Goal: Information Seeking & Learning: Check status

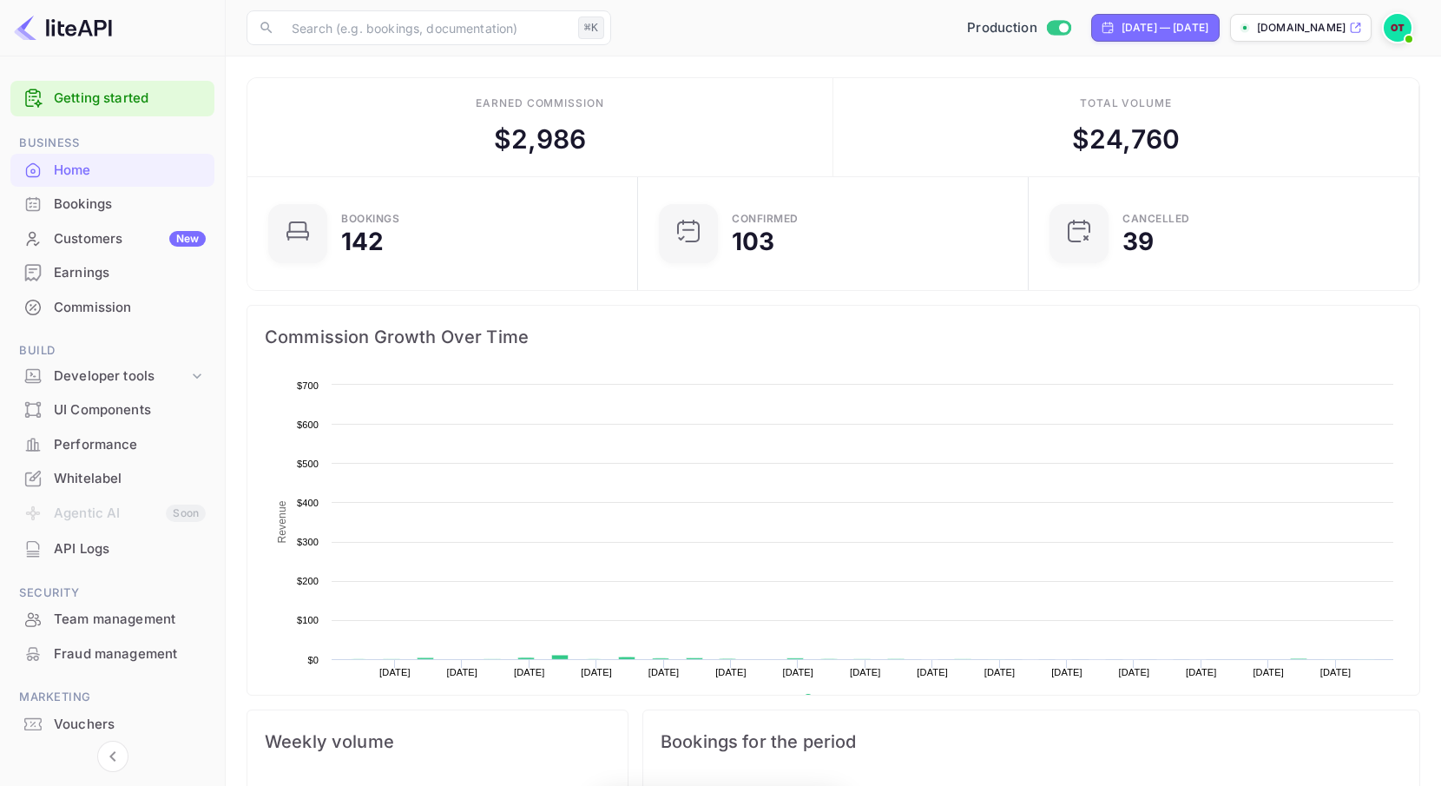
scroll to position [282, 380]
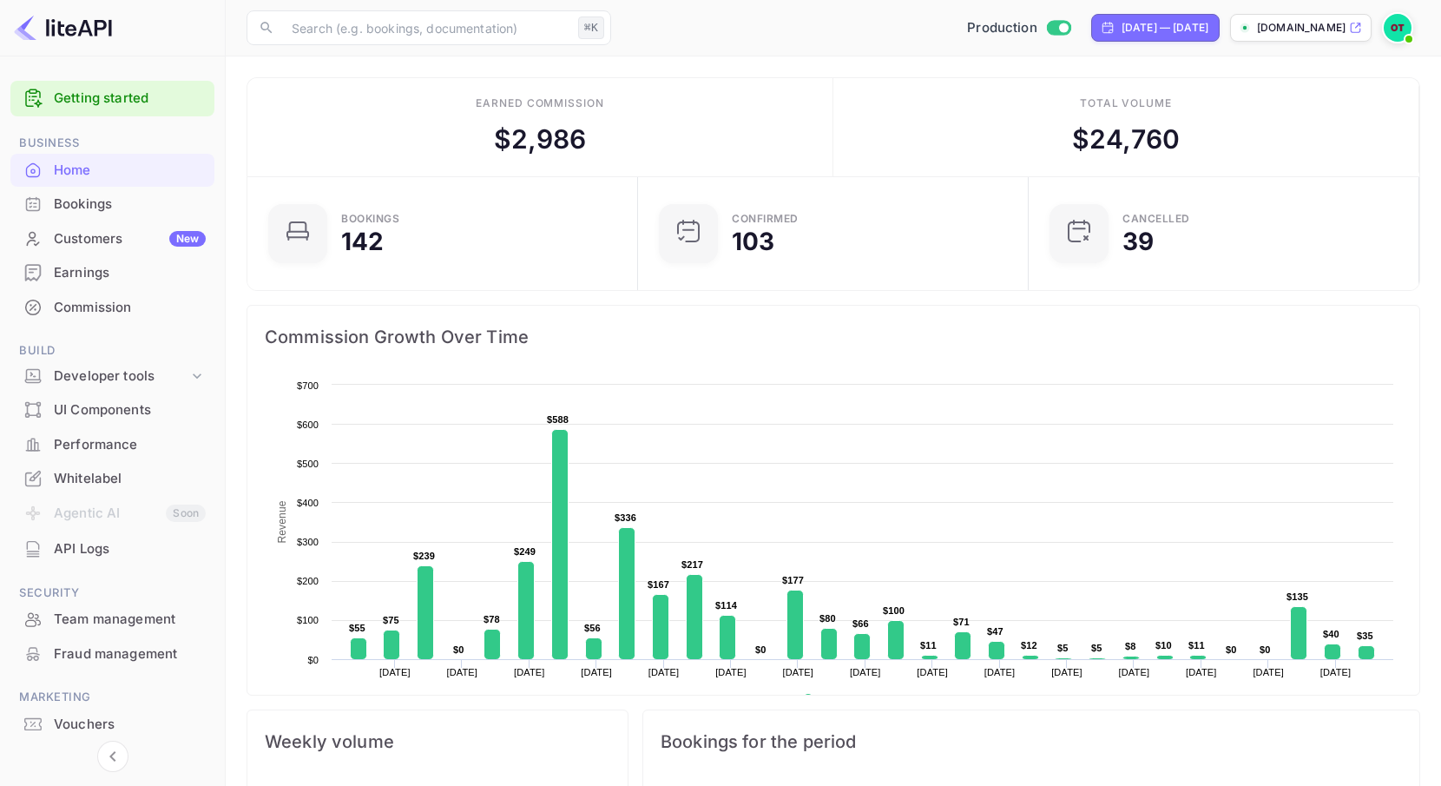
click at [108, 268] on div "Earnings" at bounding box center [130, 273] width 152 height 20
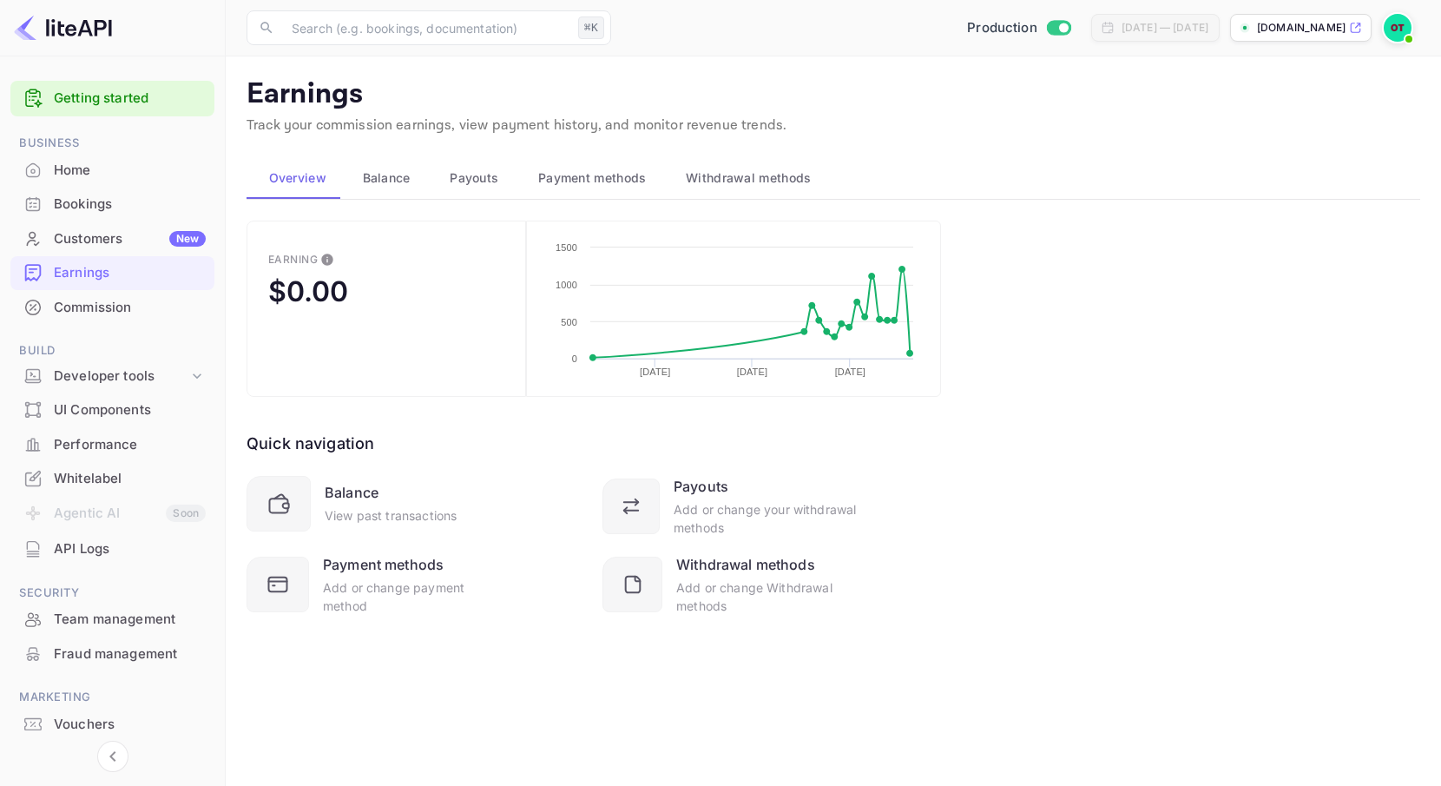
click at [102, 307] on div "Commission" at bounding box center [130, 308] width 152 height 20
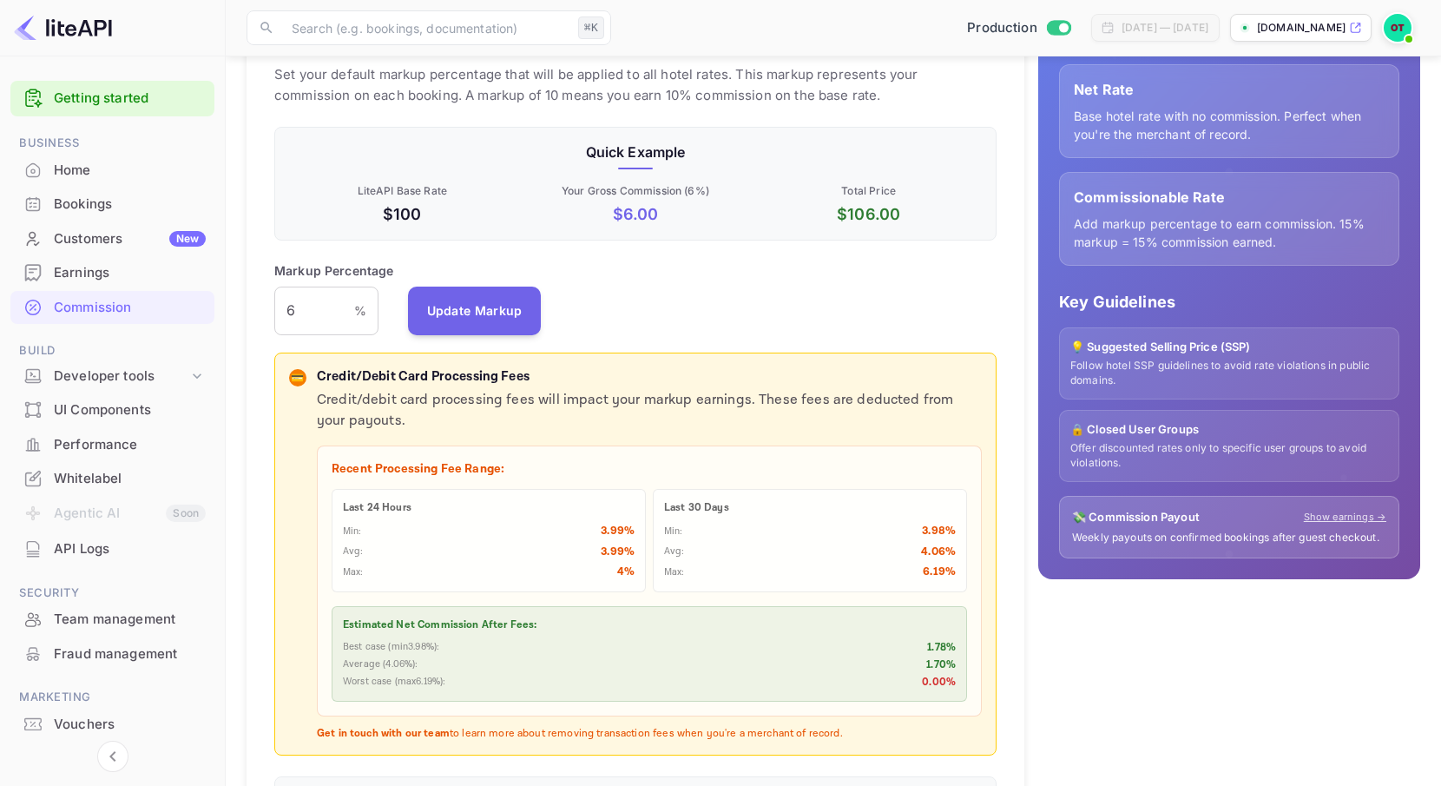
scroll to position [227, 0]
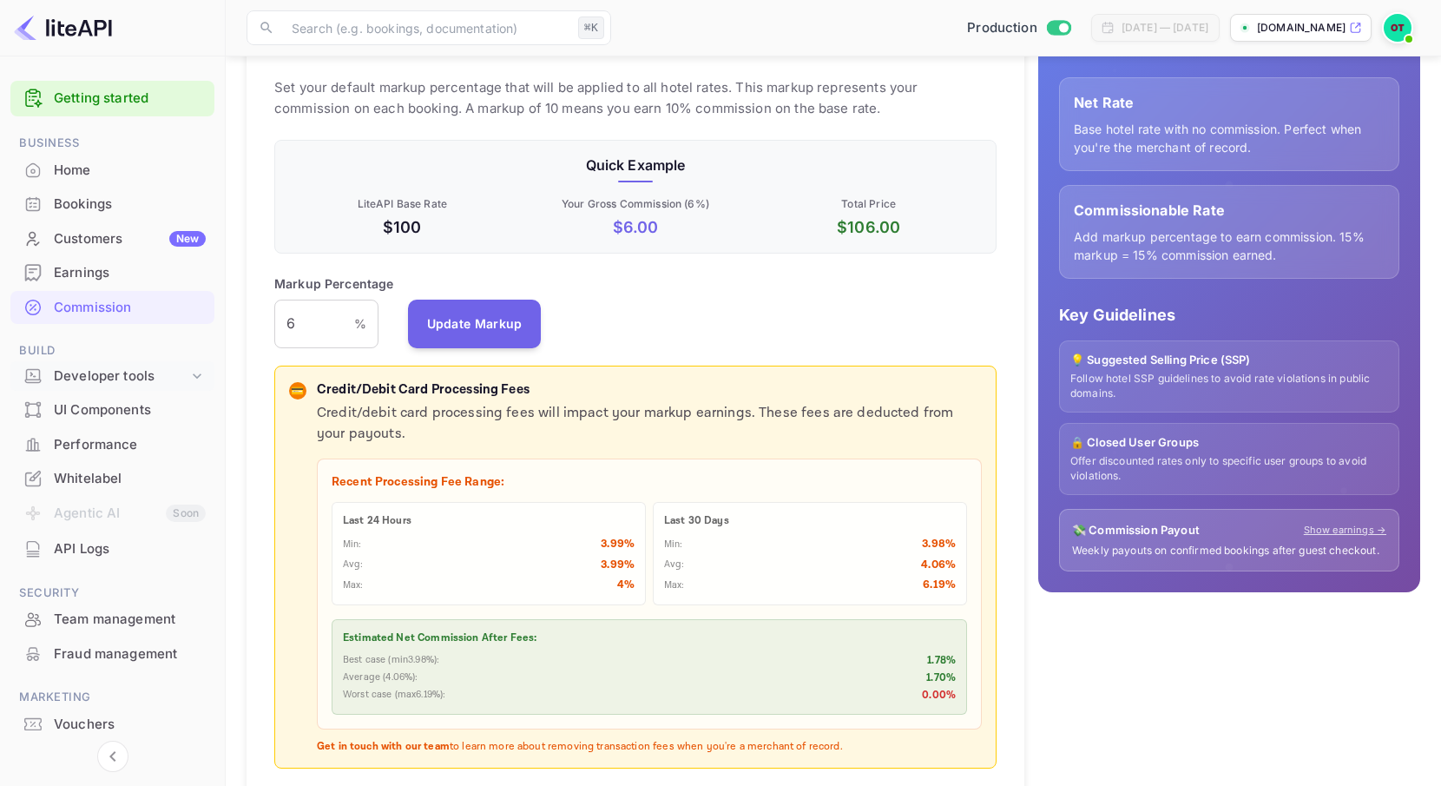
click at [194, 373] on icon at bounding box center [197, 375] width 9 height 5
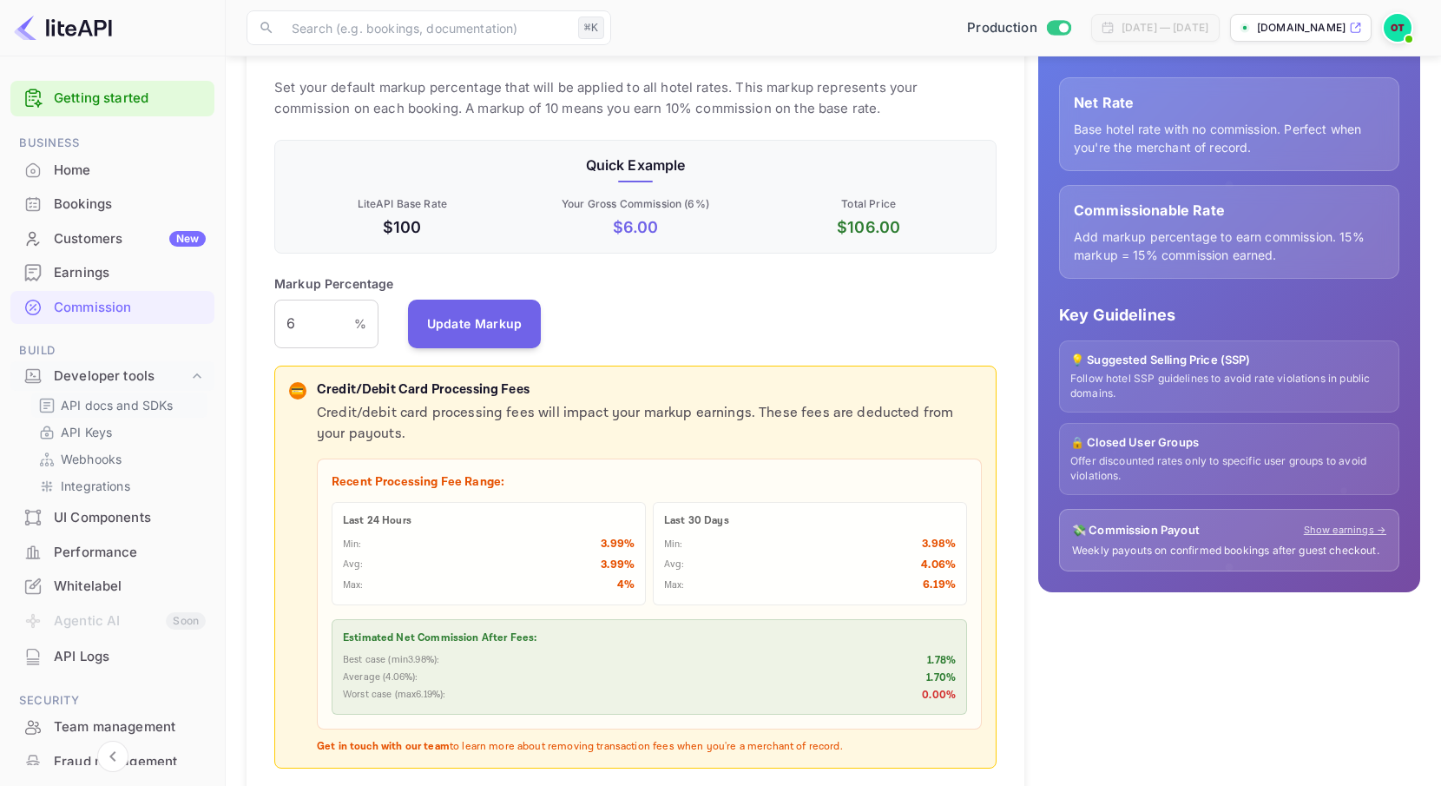
click at [153, 404] on p "API docs and SDKs" at bounding box center [117, 405] width 113 height 18
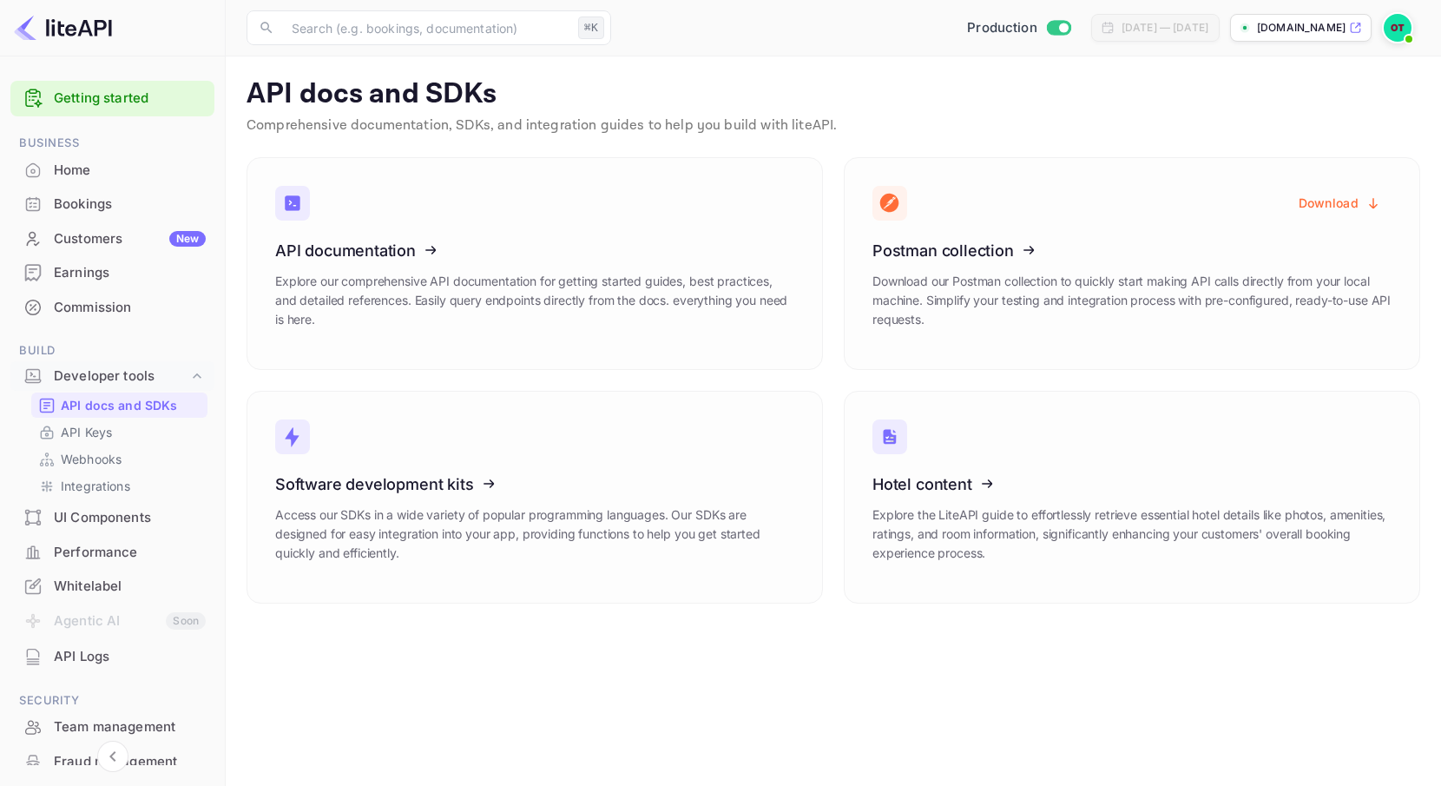
scroll to position [159, 0]
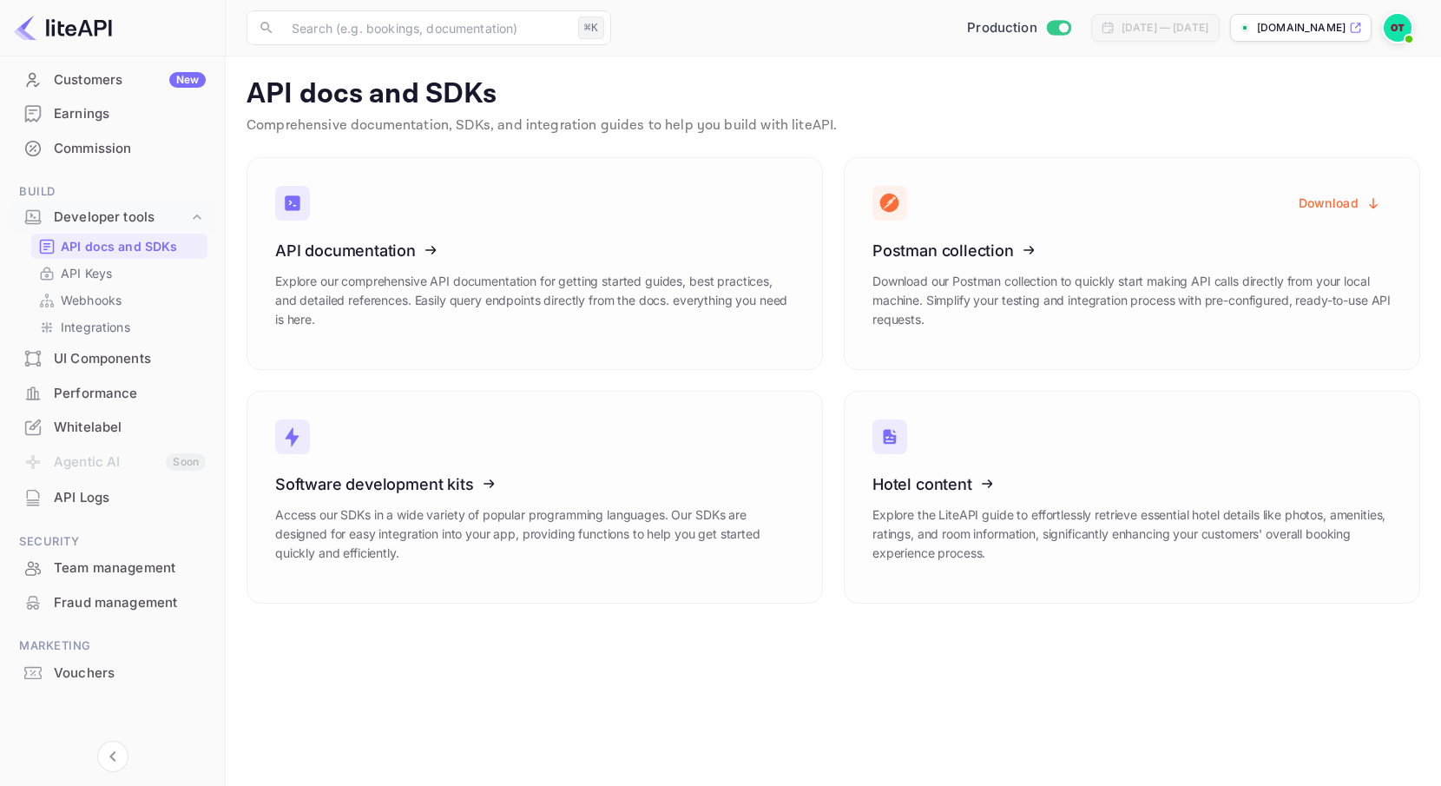
click at [89, 508] on div "API Logs" at bounding box center [112, 498] width 204 height 34
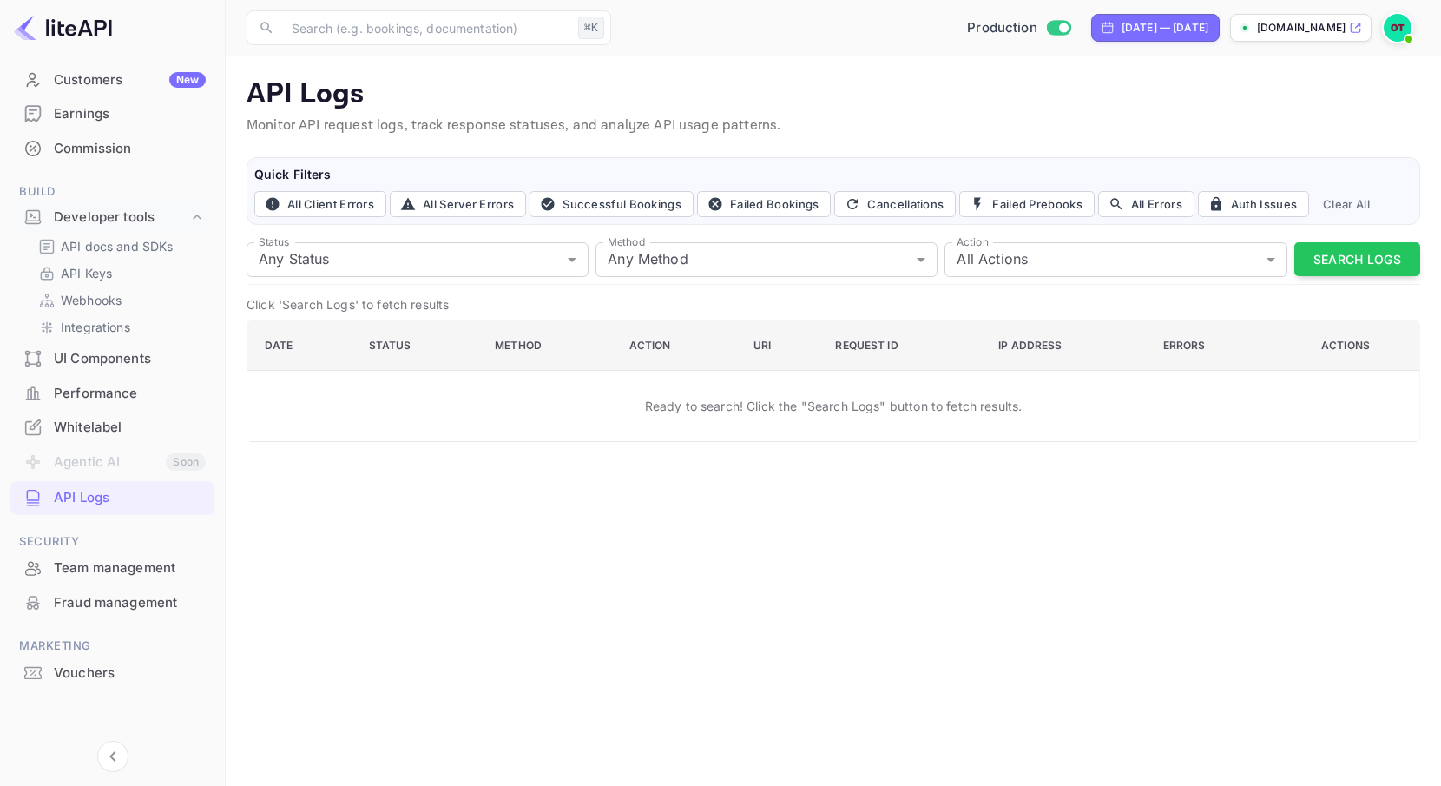
click at [838, 115] on p "Monitor API request logs, track response statuses, and analyze API usage patter…" at bounding box center [833, 125] width 1173 height 21
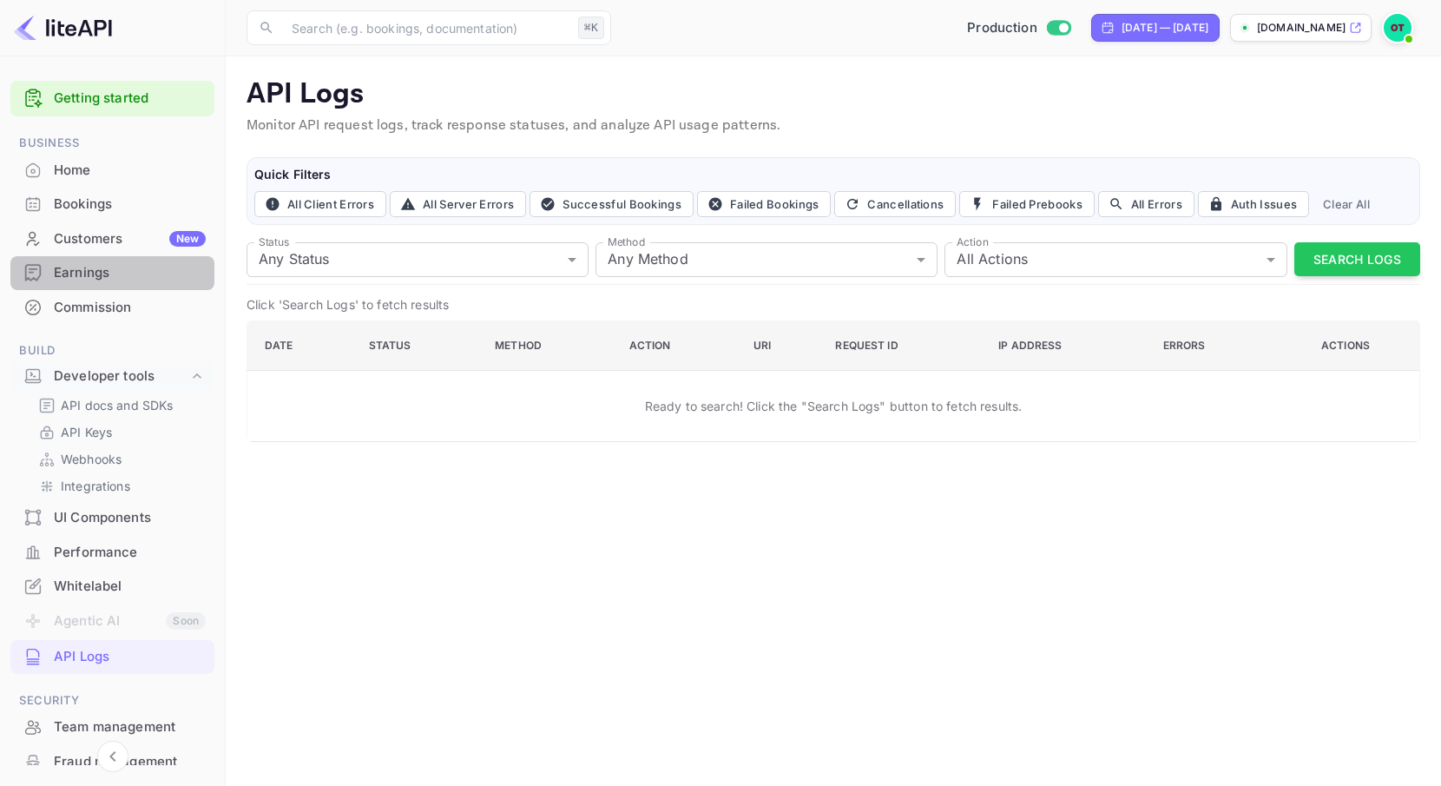
click at [133, 261] on div "Earnings" at bounding box center [112, 273] width 204 height 34
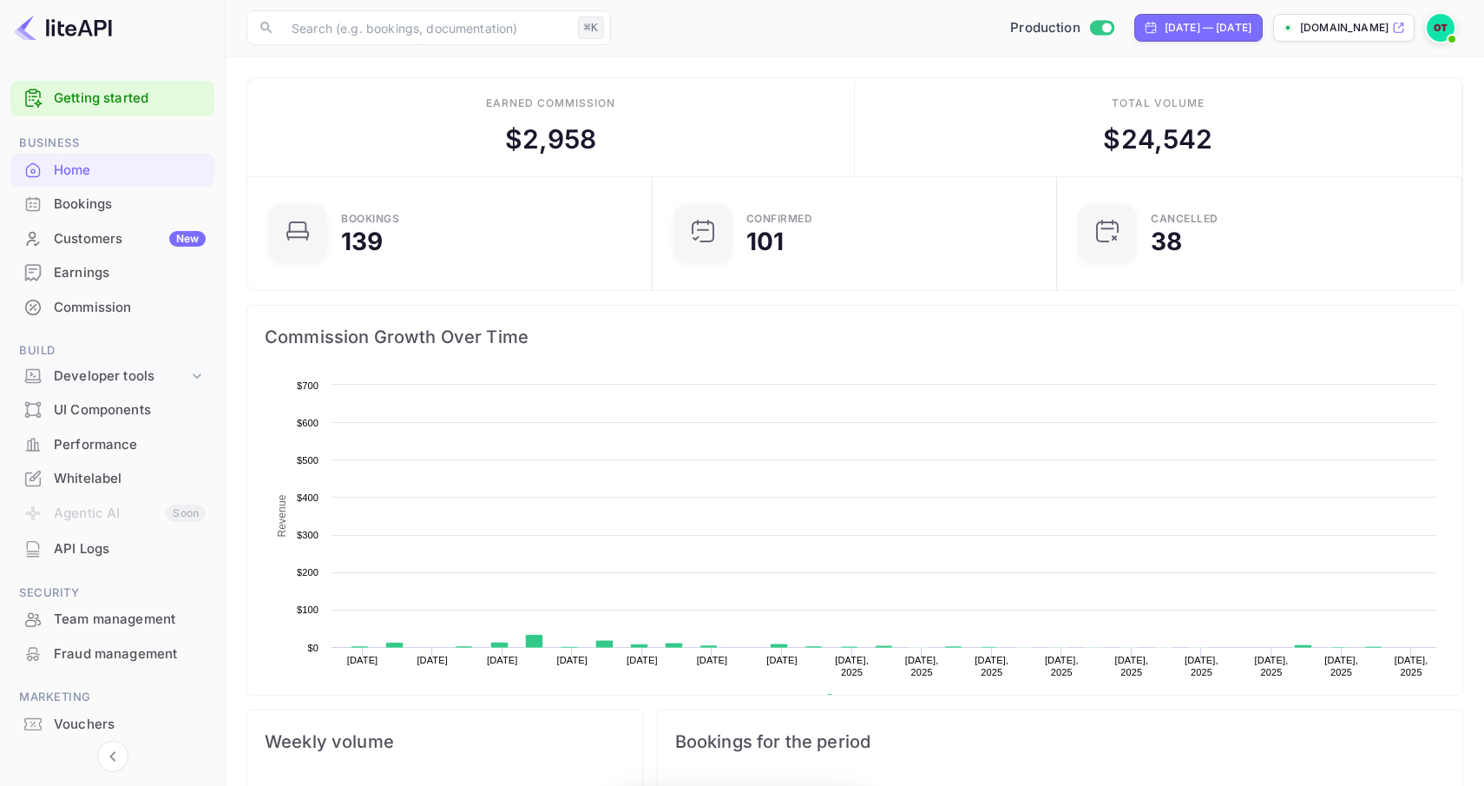
scroll to position [282, 395]
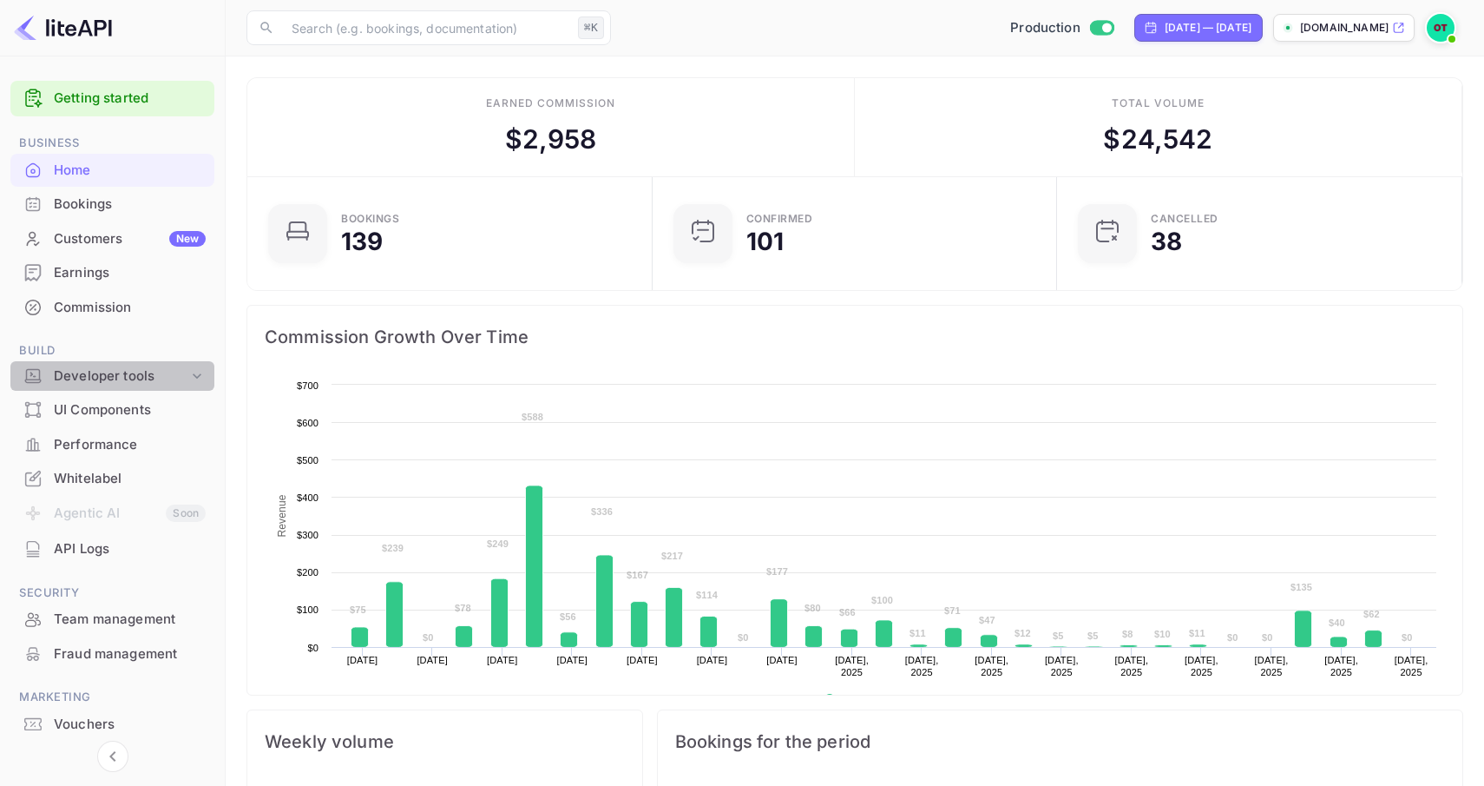
click at [196, 367] on icon at bounding box center [196, 375] width 17 height 17
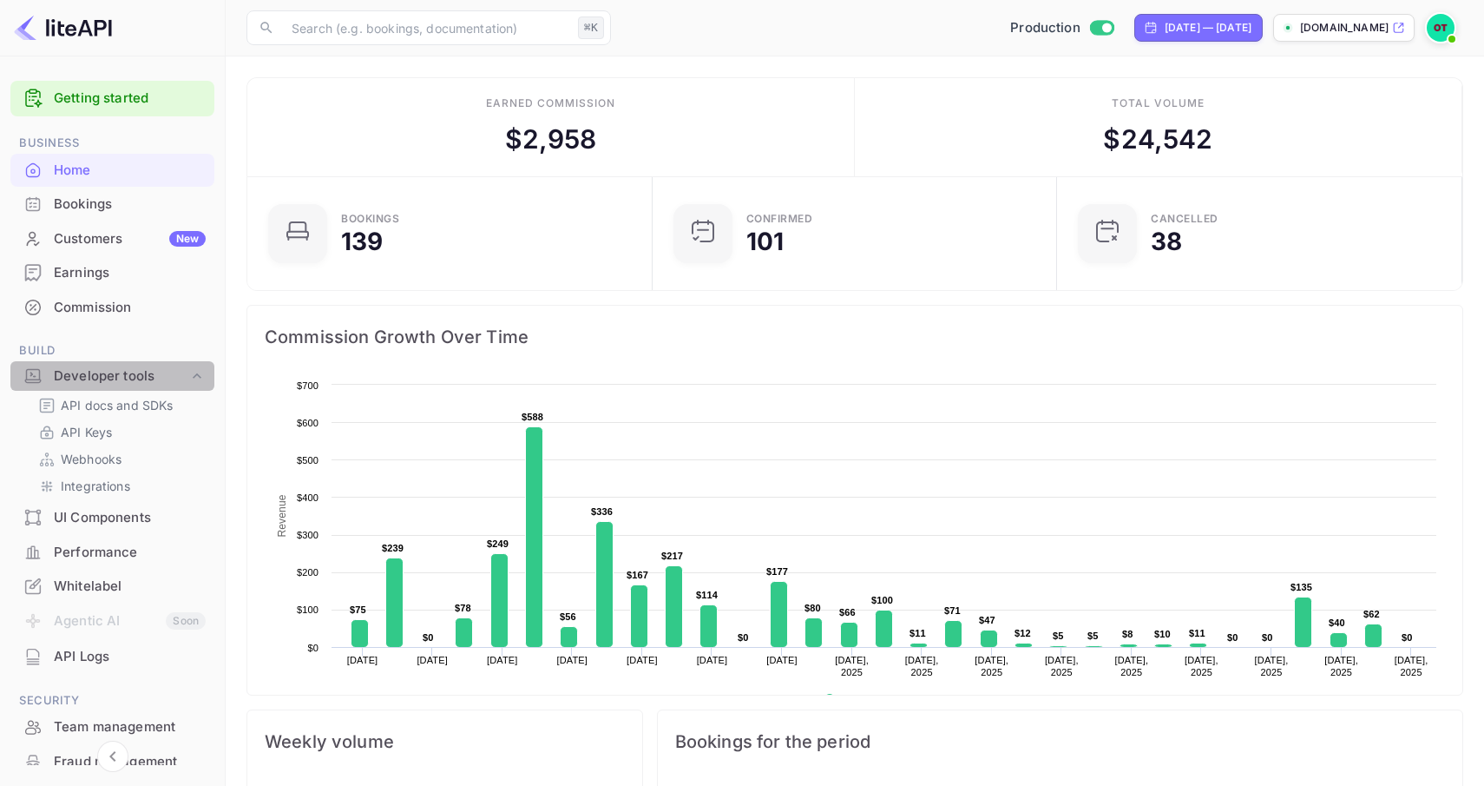
click at [196, 370] on icon at bounding box center [196, 375] width 17 height 17
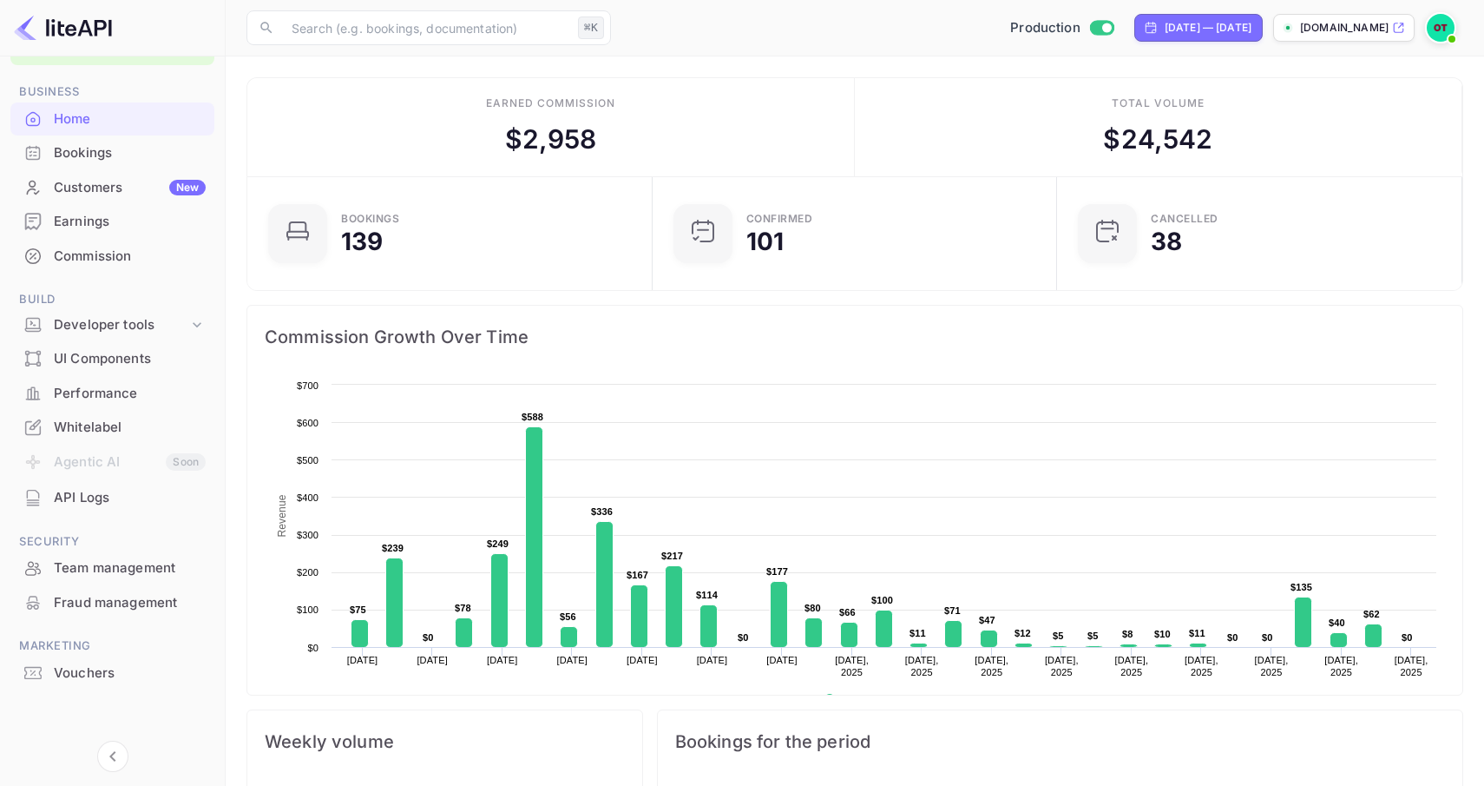
scroll to position [0, 0]
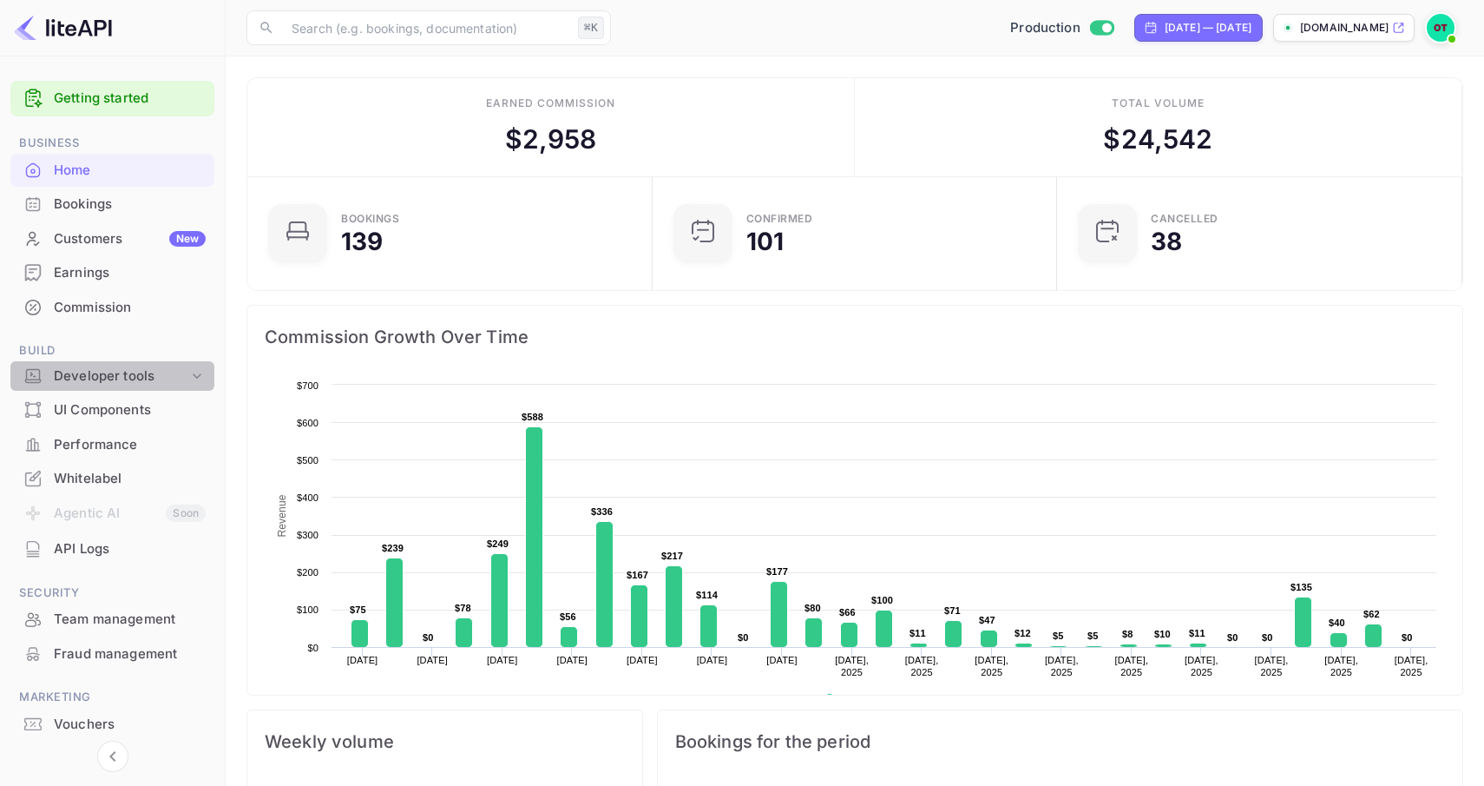
click at [196, 371] on icon at bounding box center [196, 375] width 17 height 17
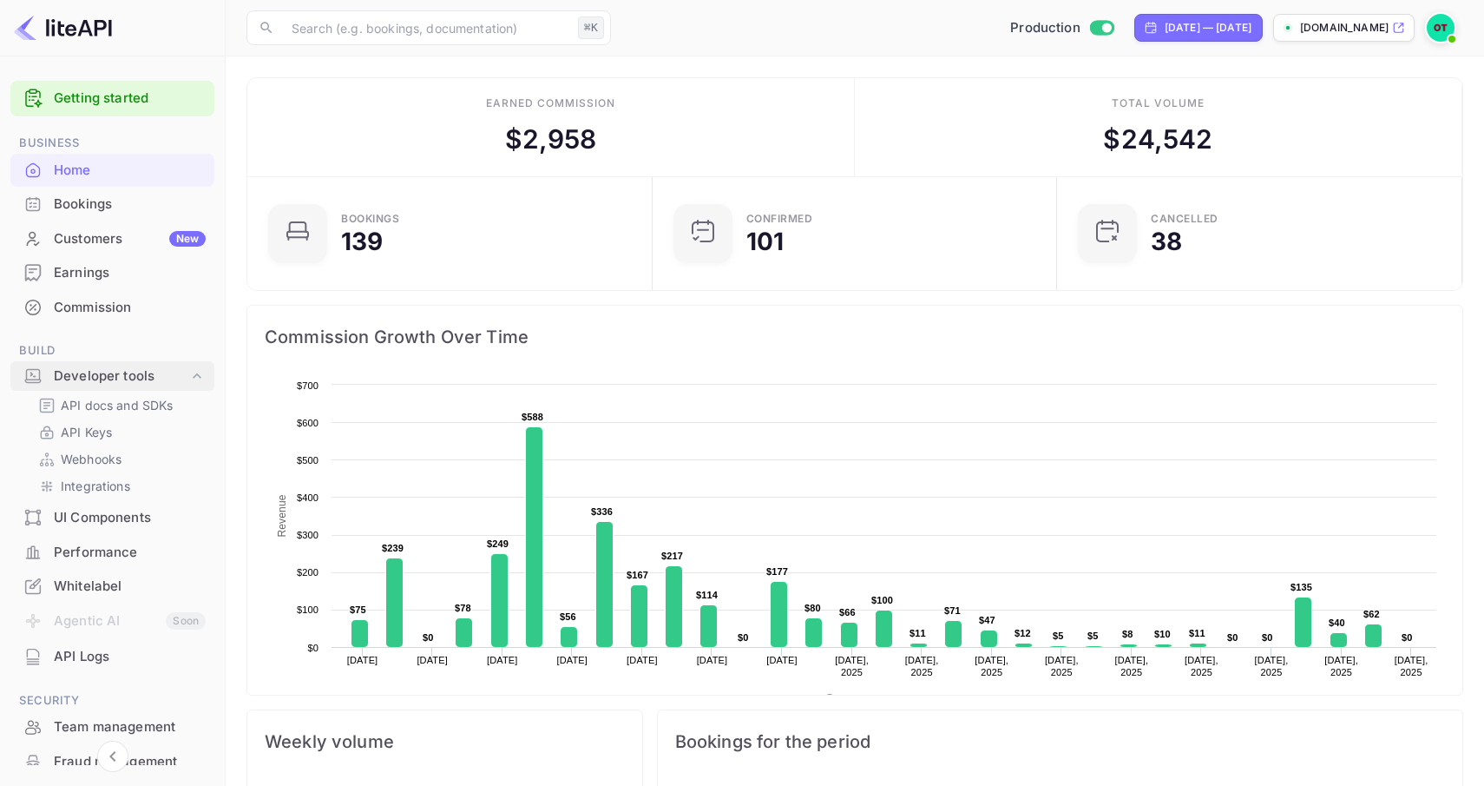
click at [196, 372] on icon at bounding box center [196, 375] width 17 height 17
